Goal: Information Seeking & Learning: Learn about a topic

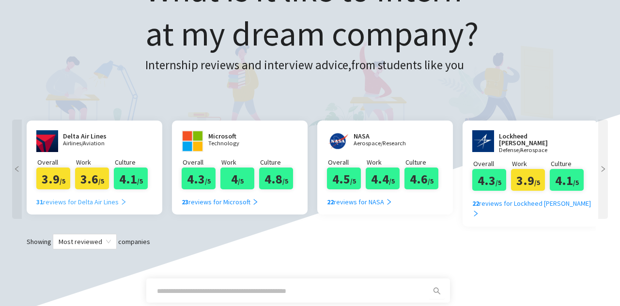
scroll to position [91, 0]
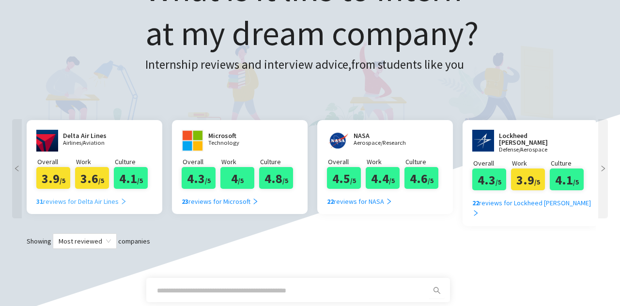
click at [98, 204] on div "31 reviews for Delta Air Lines" at bounding box center [81, 201] width 91 height 11
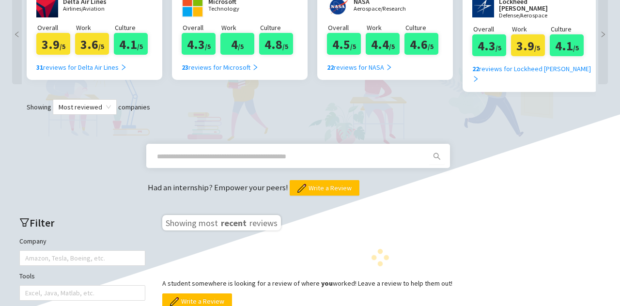
scroll to position [230, 0]
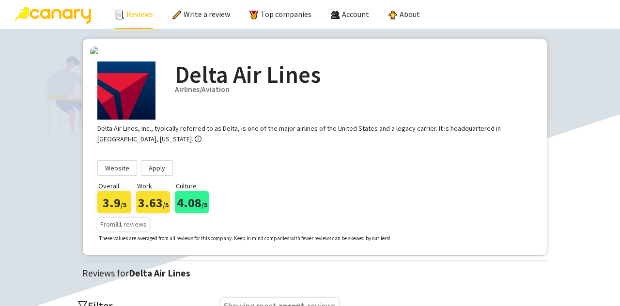
click at [127, 13] on link "Reviews" at bounding box center [134, 14] width 38 height 10
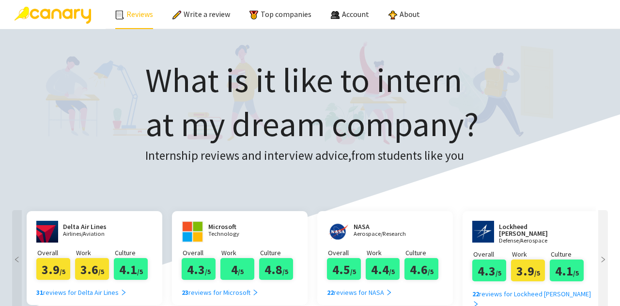
scroll to position [212, 0]
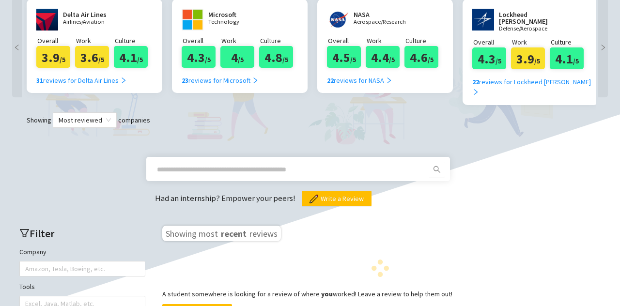
click at [244, 164] on input "text" at bounding box center [286, 169] width 259 height 11
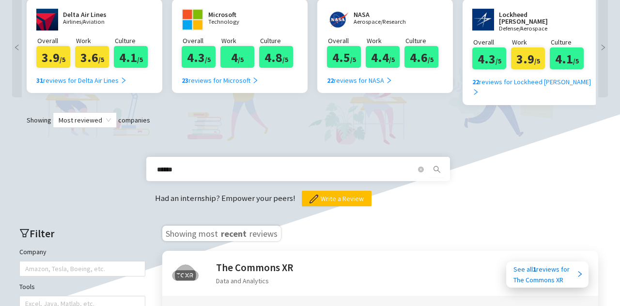
type input "******"
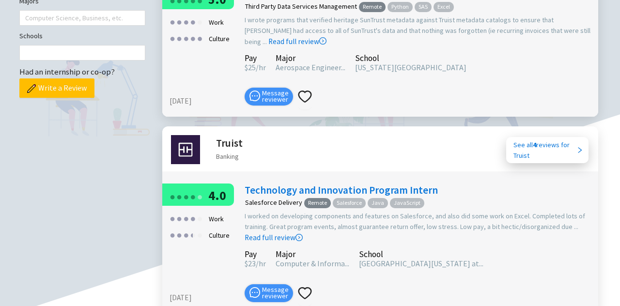
scroll to position [535, 0]
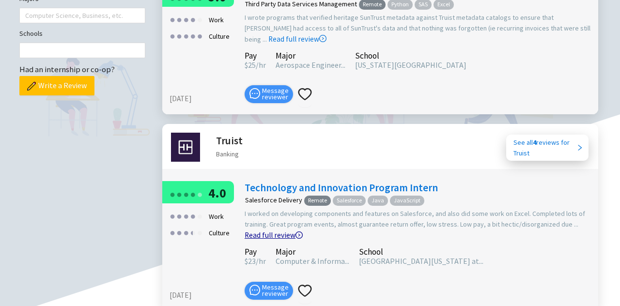
click at [303, 202] on link "Read full review" at bounding box center [274, 211] width 58 height 58
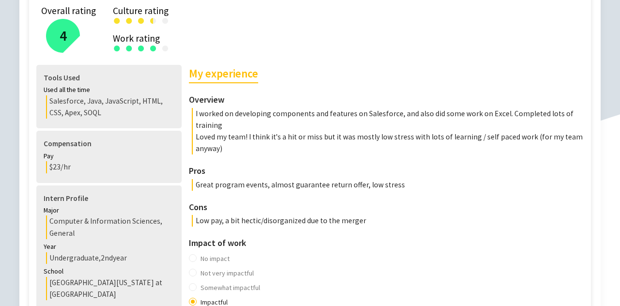
scroll to position [209, 0]
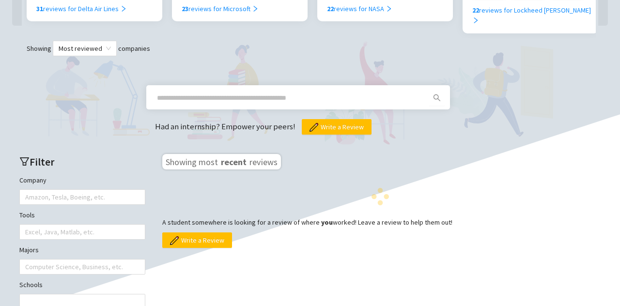
scroll to position [285, 0]
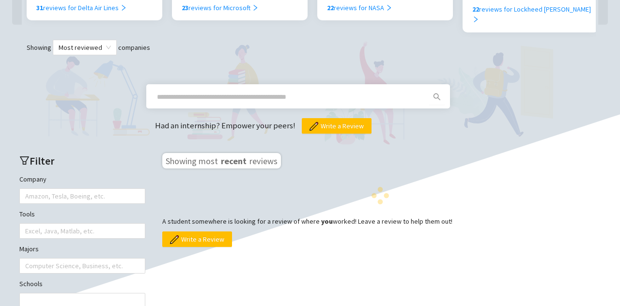
click at [221, 92] on input "text" at bounding box center [286, 97] width 259 height 11
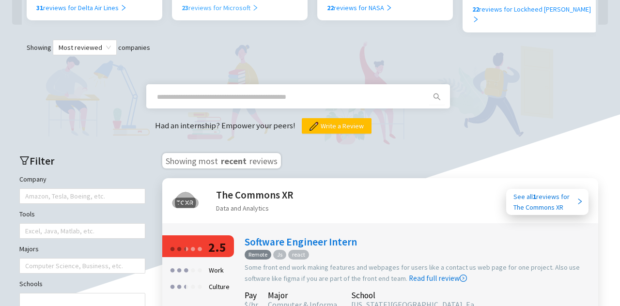
type input "*"
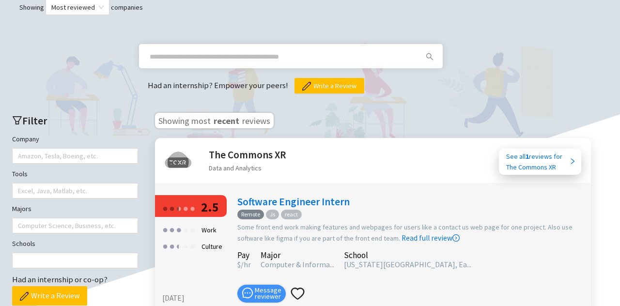
scroll to position [326, 7]
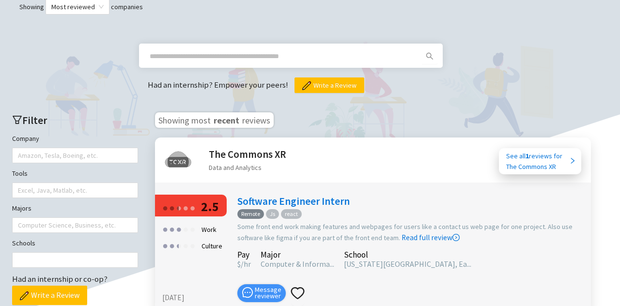
click at [185, 51] on input "text" at bounding box center [279, 56] width 259 height 11
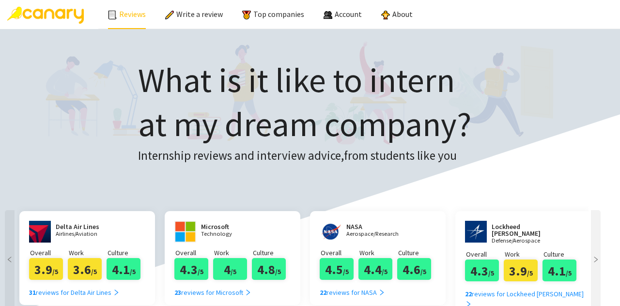
scroll to position [235, 7]
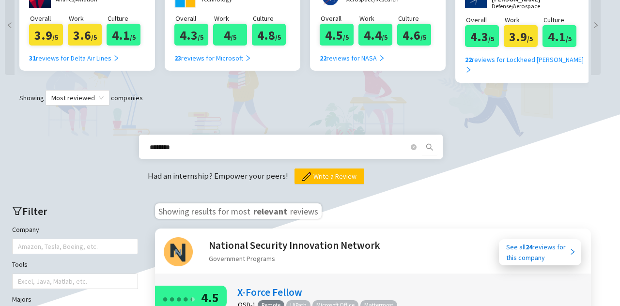
drag, startPoint x: 203, startPoint y: 134, endPoint x: 117, endPoint y: 124, distance: 85.9
click at [117, 124] on div "******** Had an internship? Empower your peers! Write a Review" at bounding box center [302, 145] width 601 height 78
type input "**********"
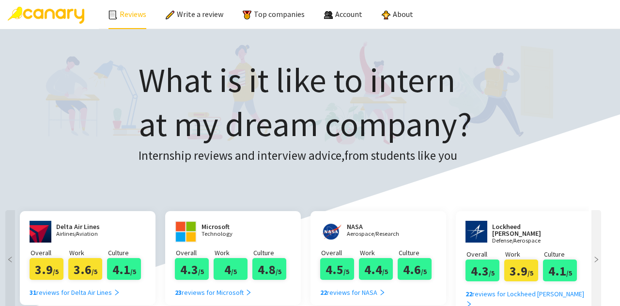
scroll to position [0, 0]
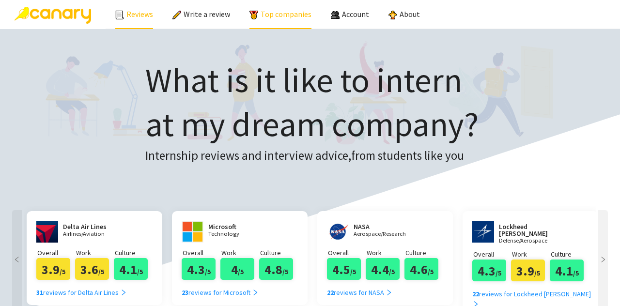
click at [293, 16] on link "Top companies" at bounding box center [281, 14] width 62 height 10
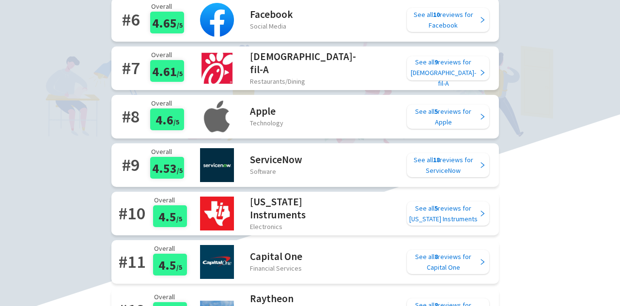
scroll to position [511, 0]
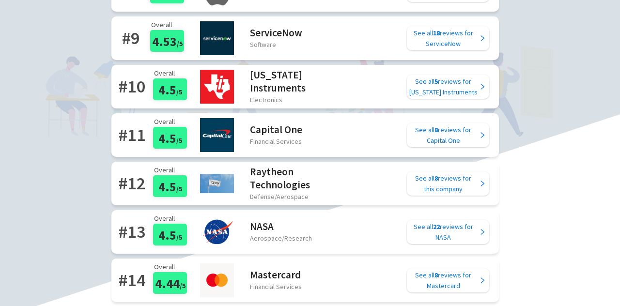
click at [146, 135] on h2 "# 11" at bounding box center [132, 135] width 27 height 28
